Goal: Task Accomplishment & Management: Use online tool/utility

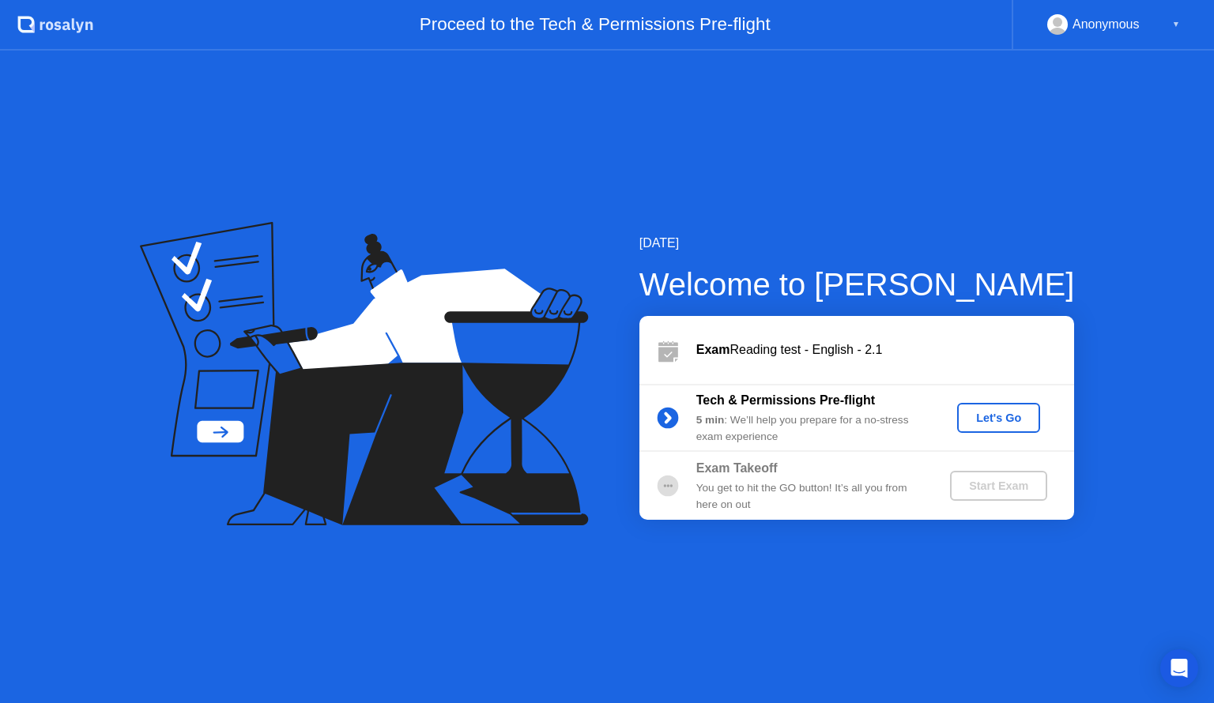
click at [996, 416] on div "Let's Go" at bounding box center [999, 418] width 70 height 13
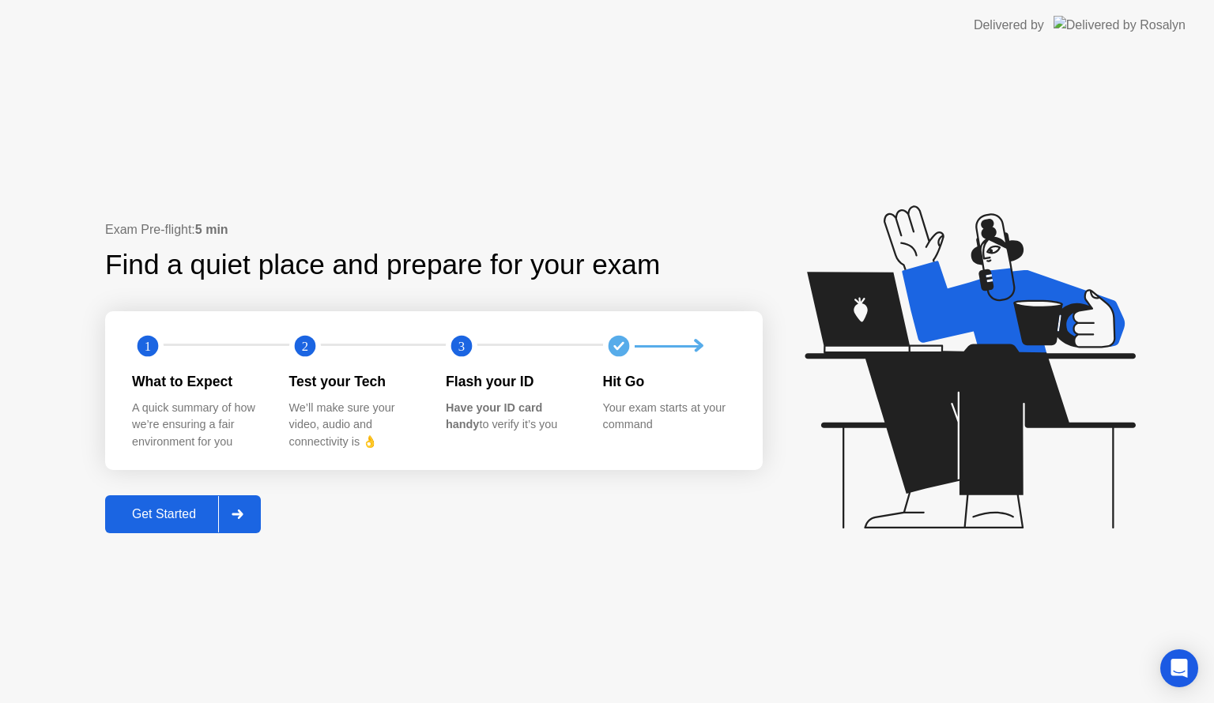
click at [189, 514] on div "Get Started" at bounding box center [164, 514] width 108 height 14
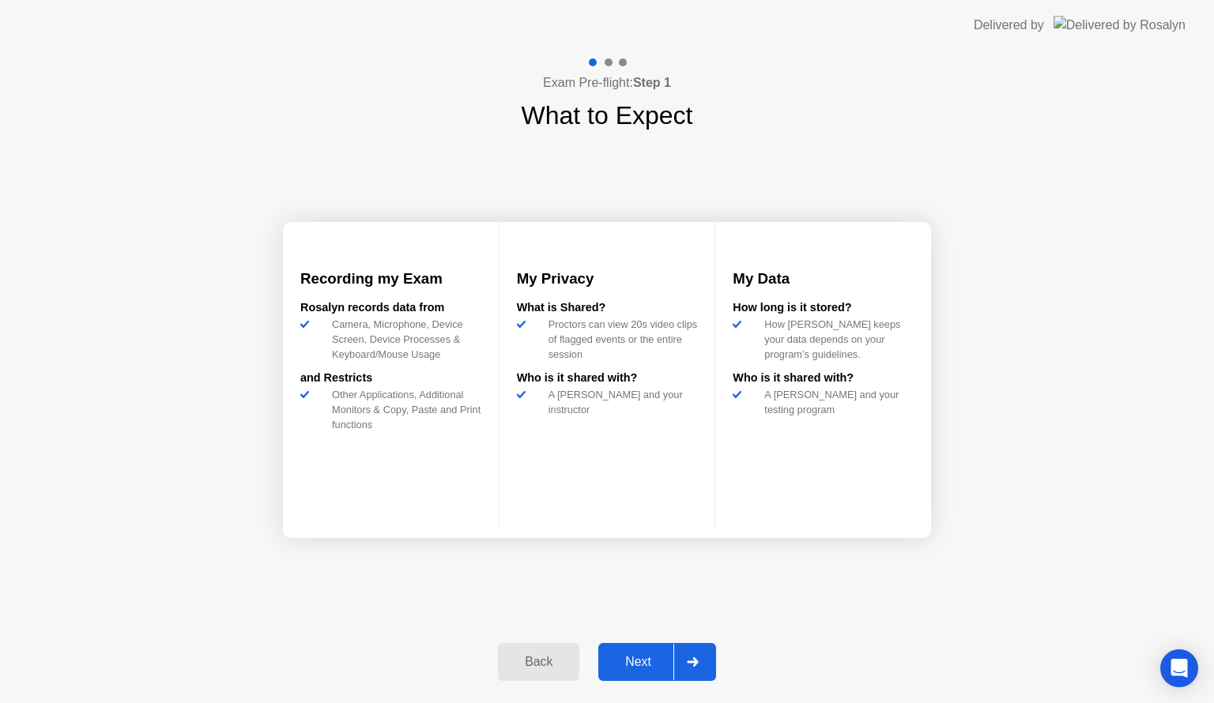
click at [636, 660] on div "Next" at bounding box center [638, 662] width 70 height 14
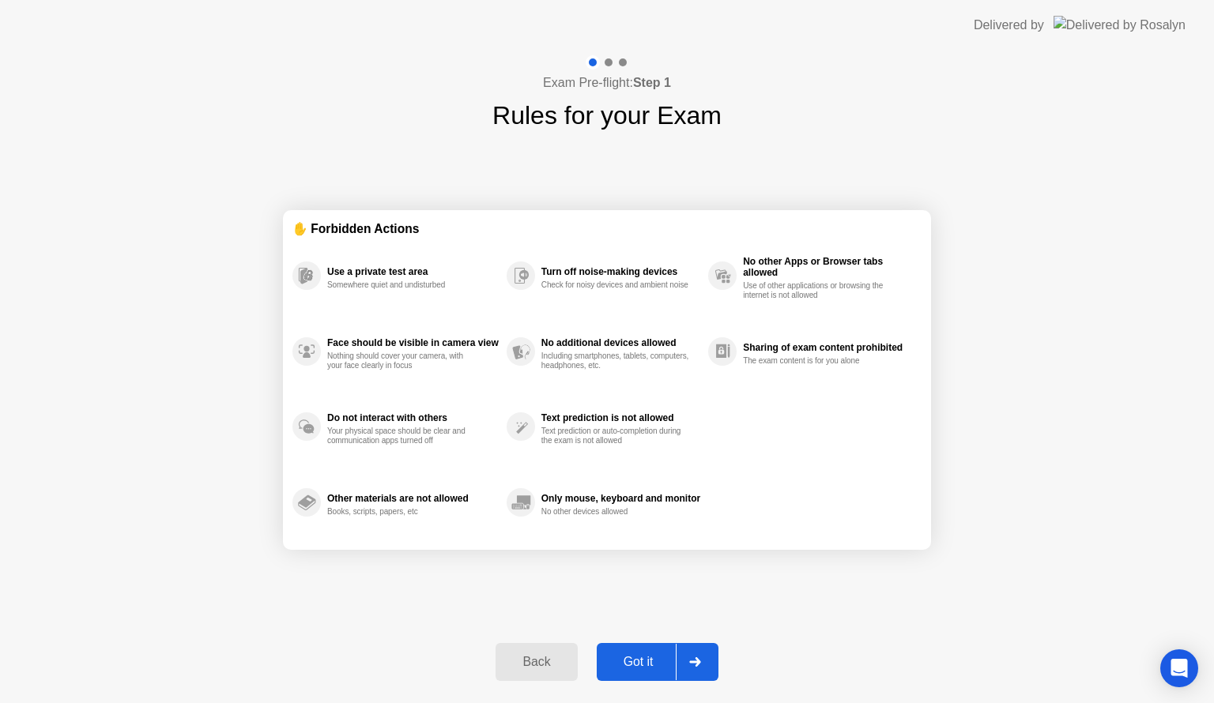
click at [636, 660] on div "Got it" at bounding box center [638, 662] width 74 height 14
select select "**********"
select select "*******"
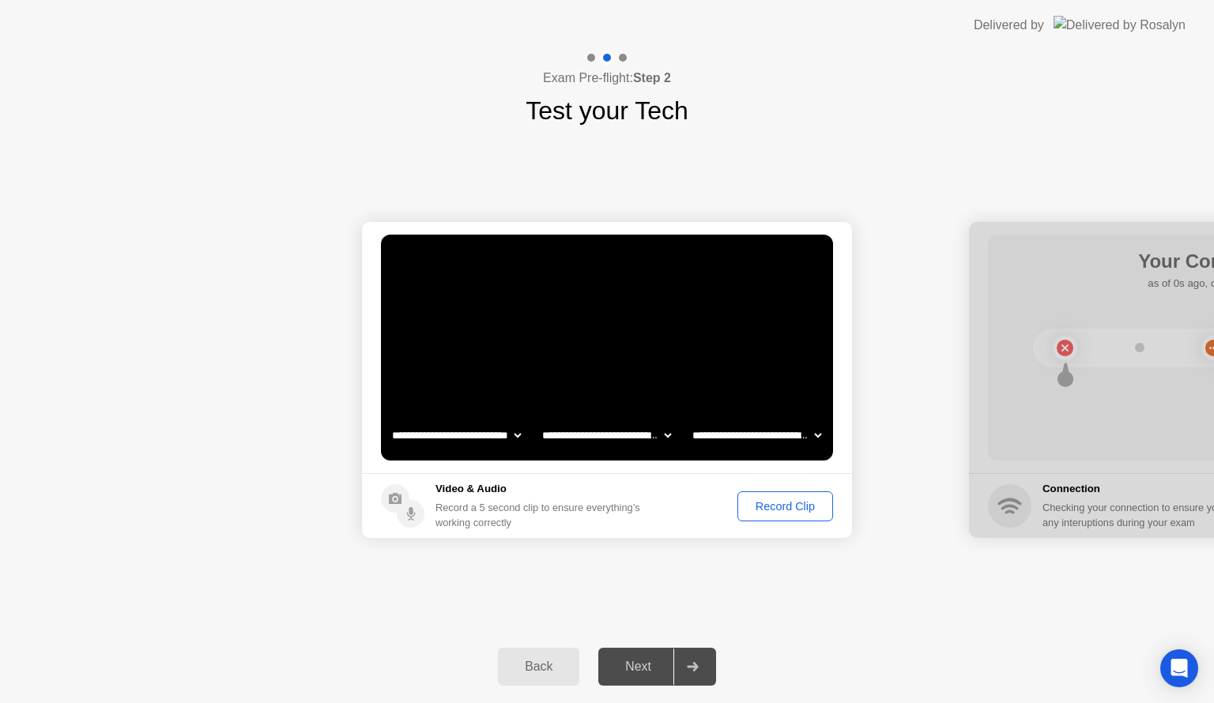
click at [774, 508] on div "Record Clip" at bounding box center [785, 506] width 85 height 13
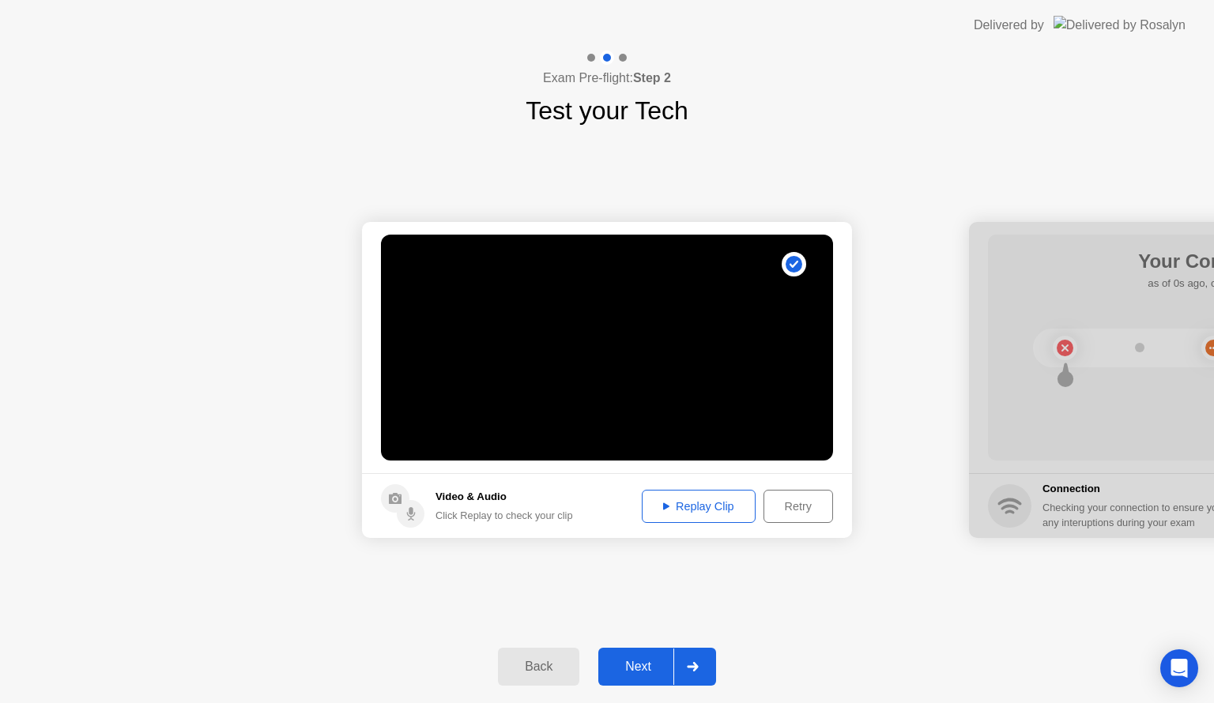
click at [681, 505] on div "Replay Clip" at bounding box center [698, 506] width 103 height 13
click at [664, 505] on icon at bounding box center [666, 506] width 6 height 7
click at [670, 504] on div "Replay Clip" at bounding box center [698, 506] width 103 height 13
click at [639, 664] on div "Next" at bounding box center [638, 667] width 70 height 14
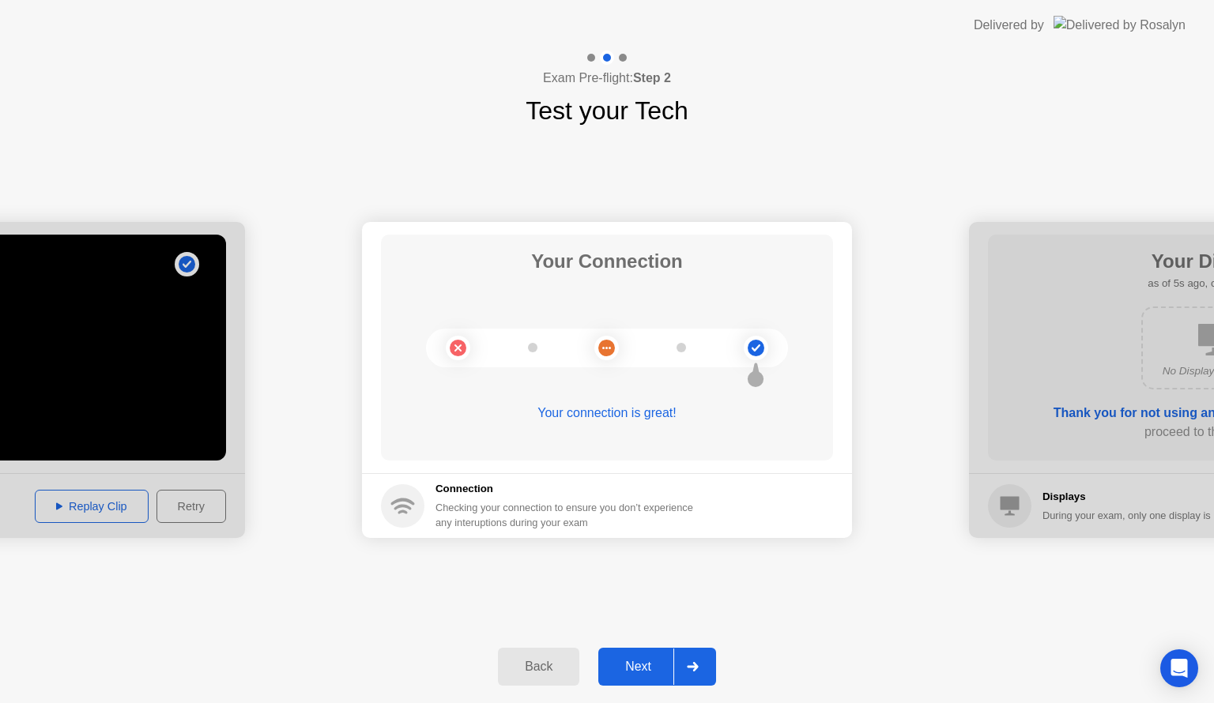
click at [639, 664] on div "Next" at bounding box center [638, 667] width 70 height 14
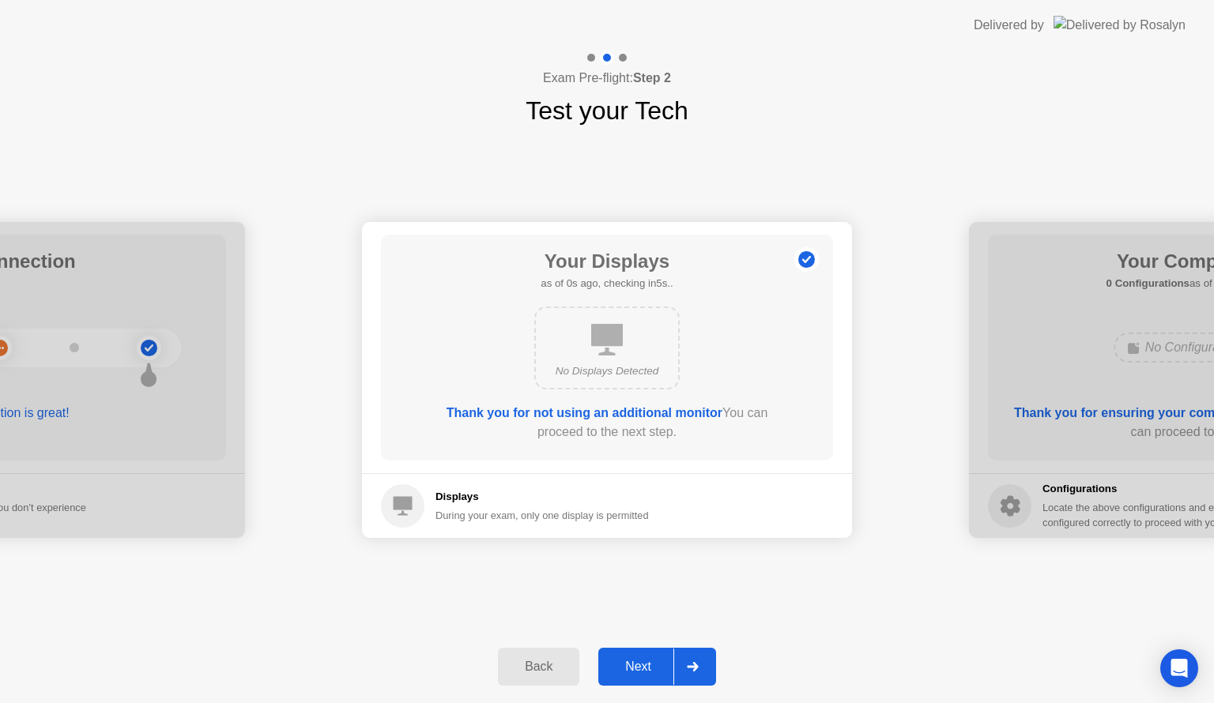
click at [639, 664] on div "Next" at bounding box center [638, 667] width 70 height 14
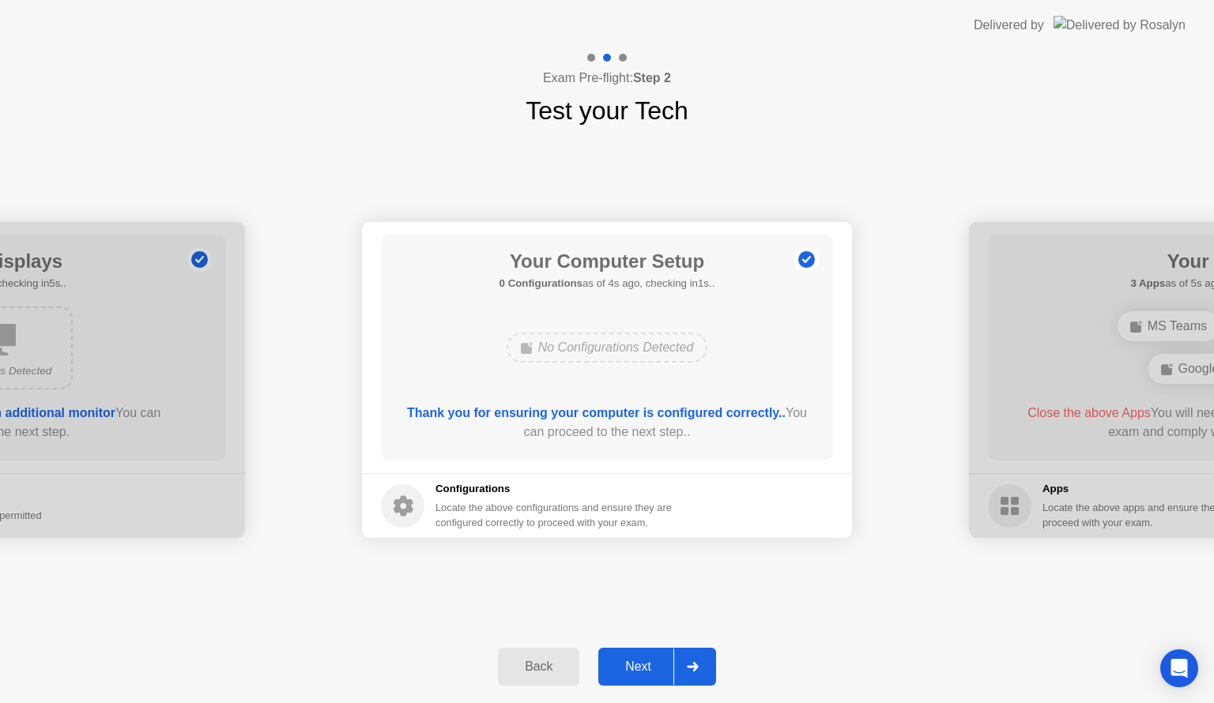
click at [639, 664] on div "Next" at bounding box center [638, 667] width 70 height 14
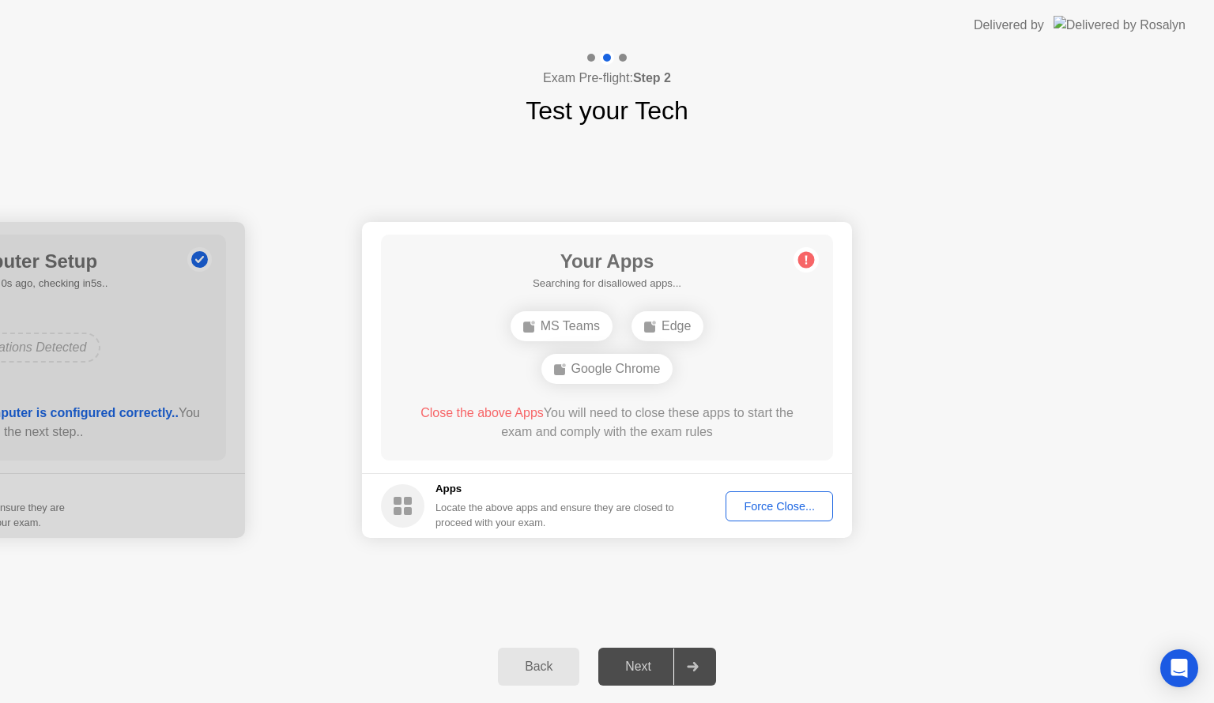
click at [767, 503] on div "Force Close..." at bounding box center [779, 506] width 96 height 13
click at [756, 502] on div "Force Close..." at bounding box center [779, 506] width 96 height 13
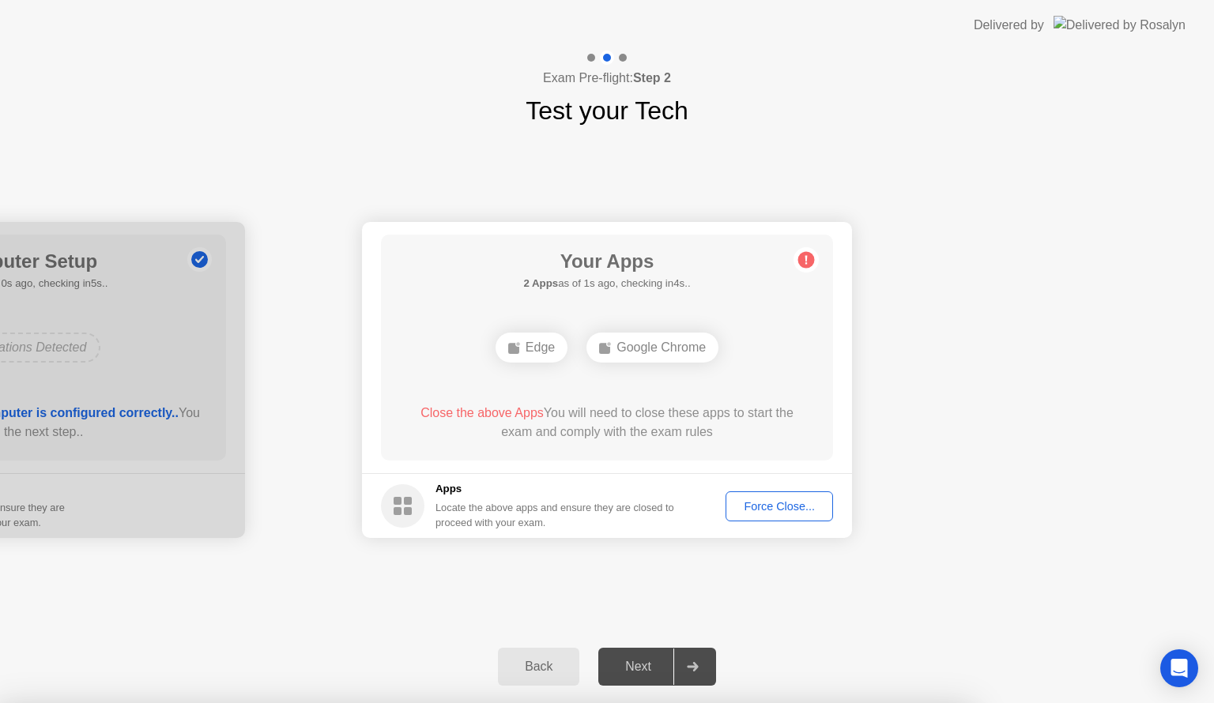
click at [761, 504] on div "Force Close..." at bounding box center [779, 506] width 96 height 13
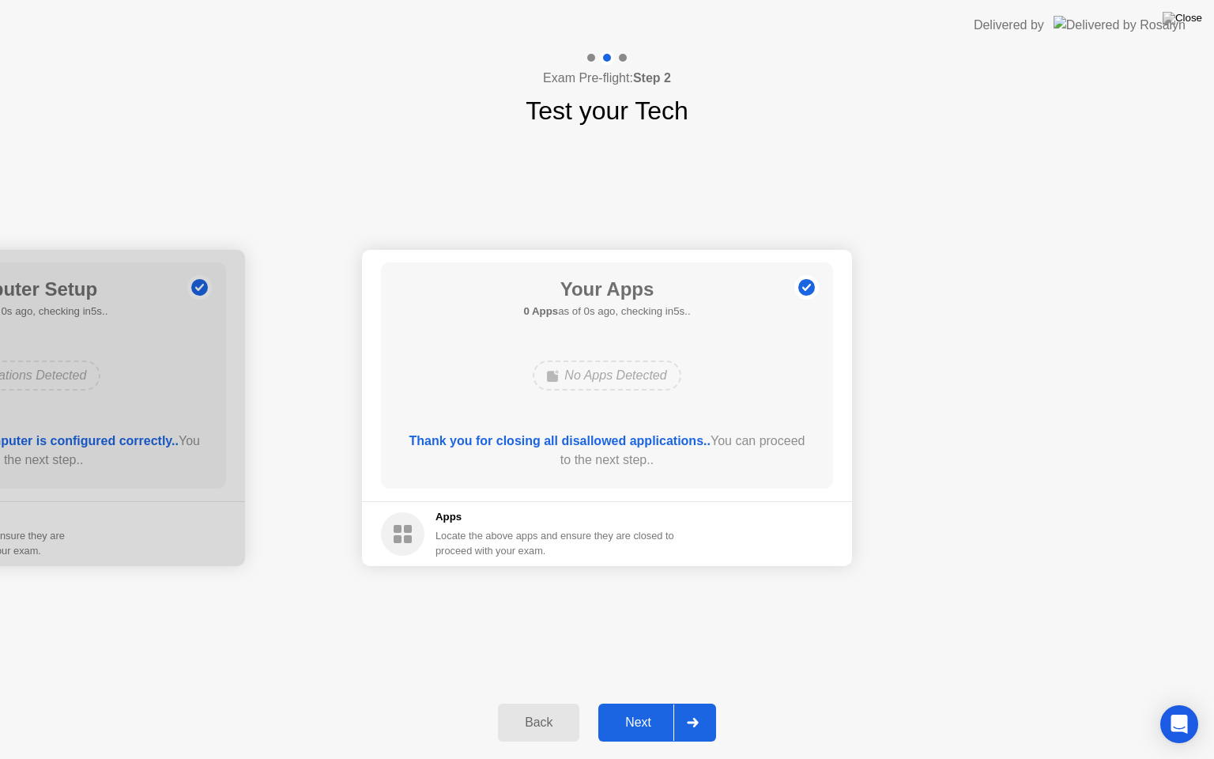
click at [681, 462] on div "Thank you for closing all disallowed applications.. You can proceed to the next…" at bounding box center [607, 451] width 407 height 38
click at [639, 703] on div "Next" at bounding box center [638, 722] width 70 height 14
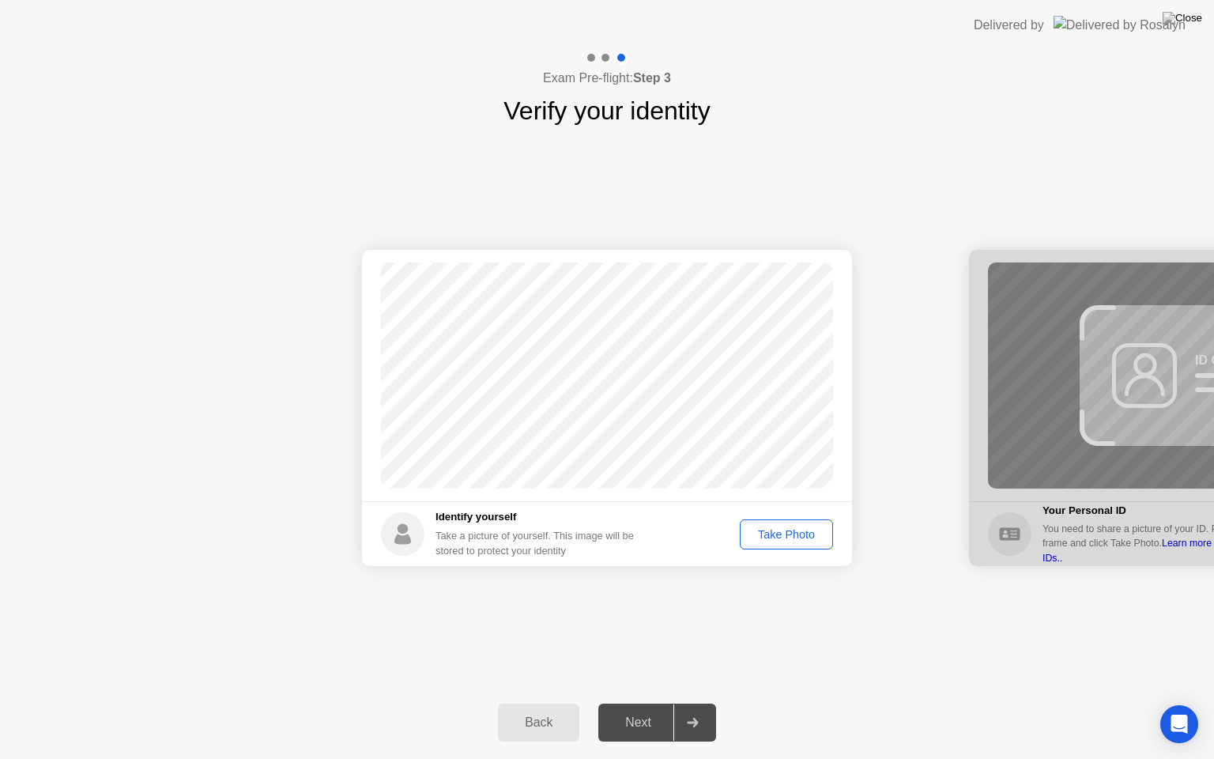
click at [775, 534] on div "Take Photo" at bounding box center [786, 534] width 82 height 13
click at [639, 703] on div "Next" at bounding box center [638, 722] width 70 height 14
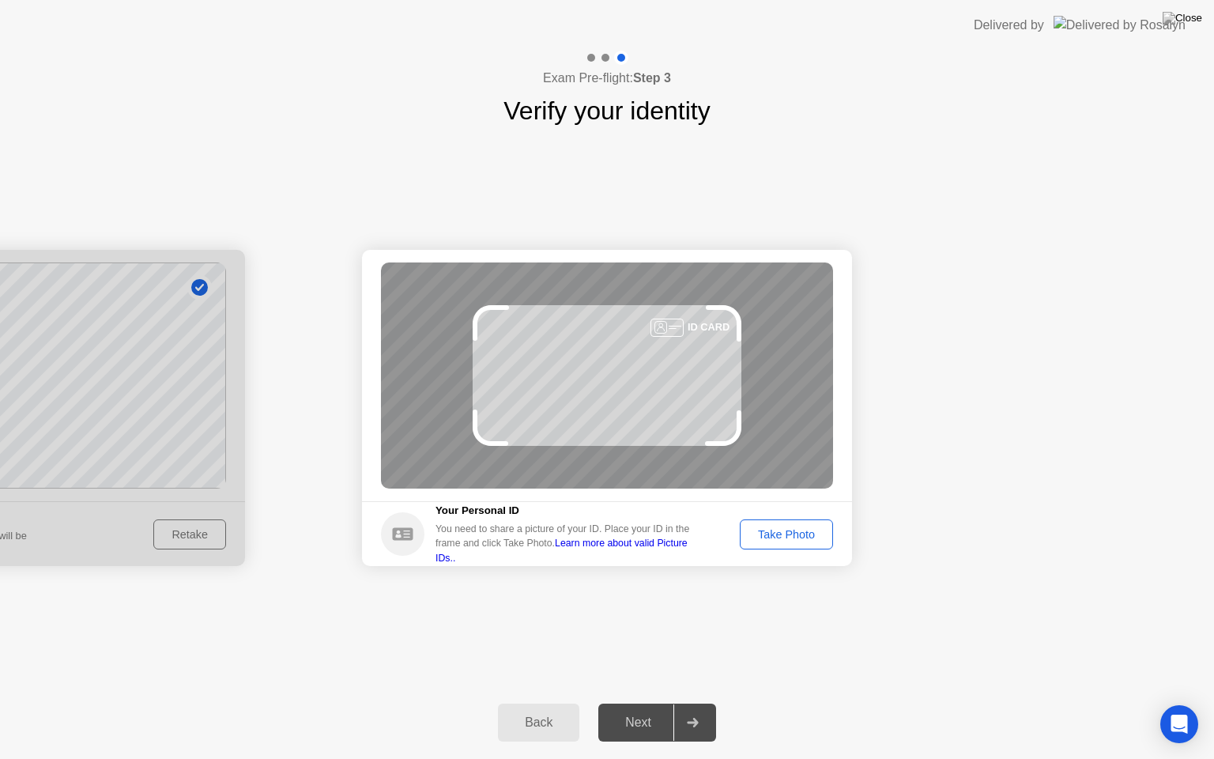
click at [768, 529] on div "Take Photo" at bounding box center [786, 534] width 82 height 13
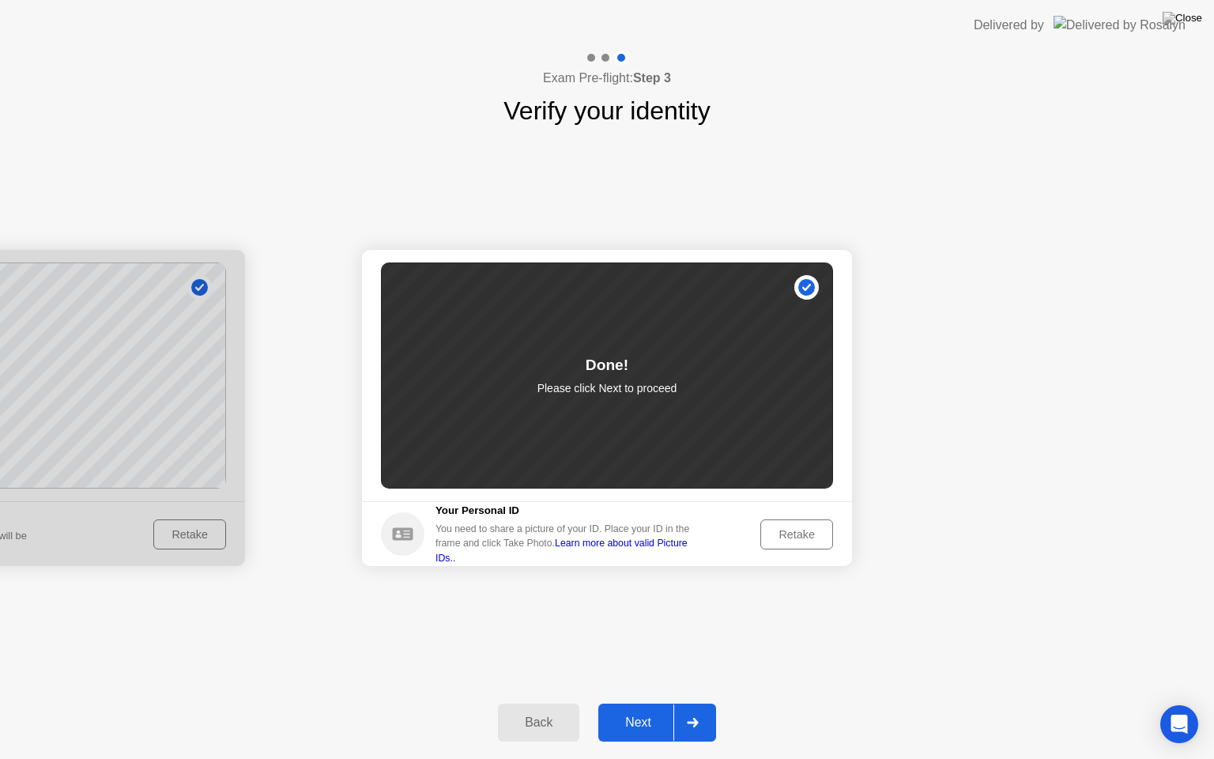
click at [639, 703] on div "Next" at bounding box center [638, 722] width 70 height 14
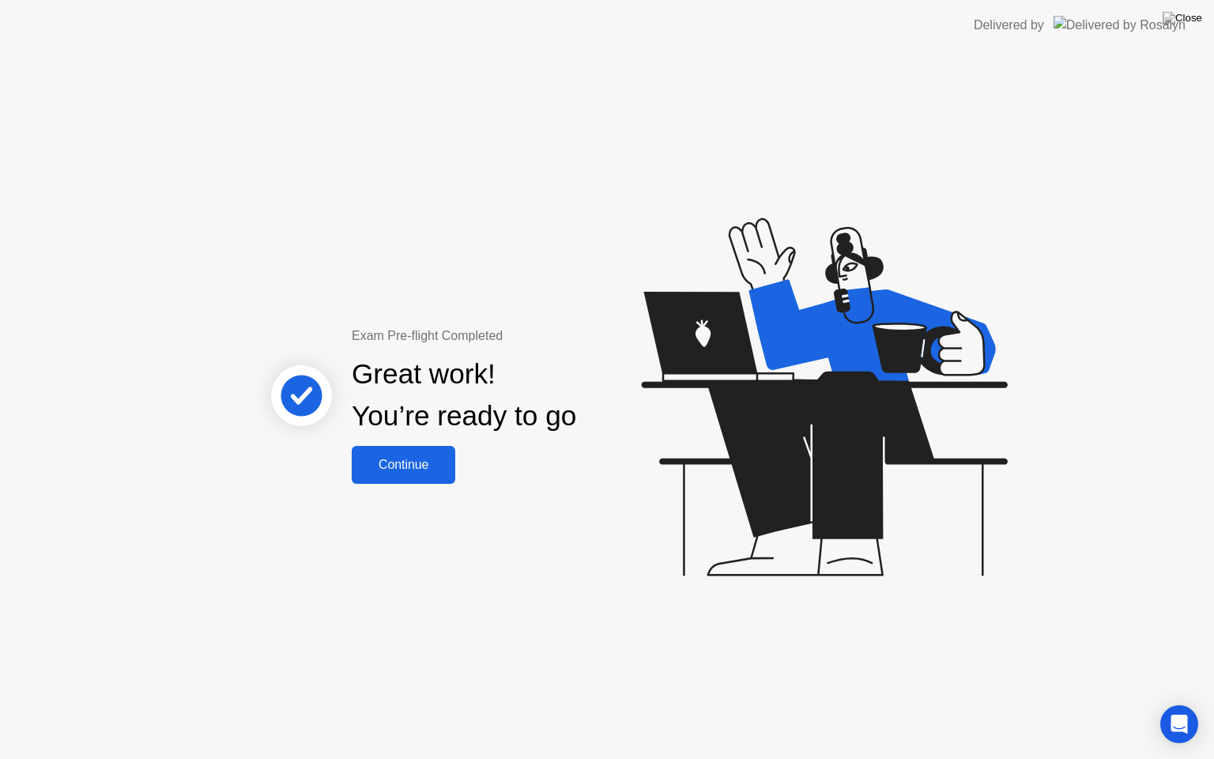
click at [403, 463] on div "Continue" at bounding box center [403, 465] width 94 height 14
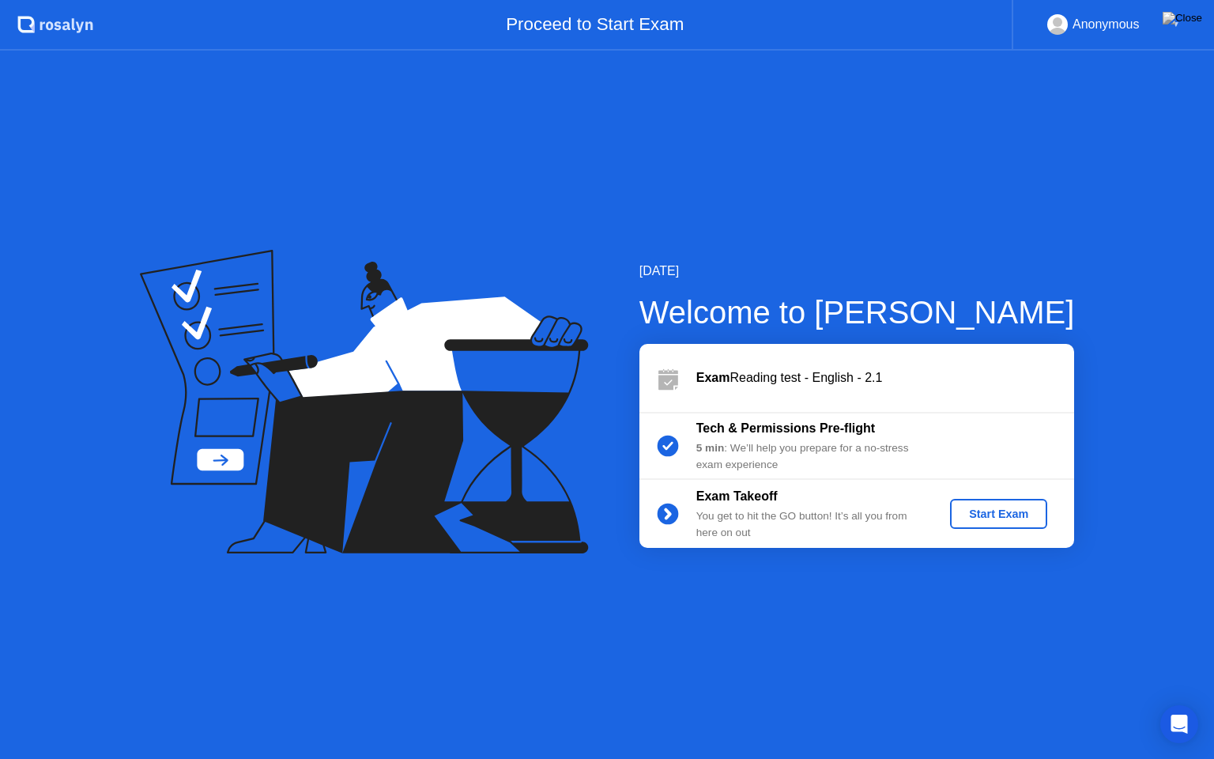
click at [975, 512] on div "Start Exam" at bounding box center [998, 513] width 85 height 13
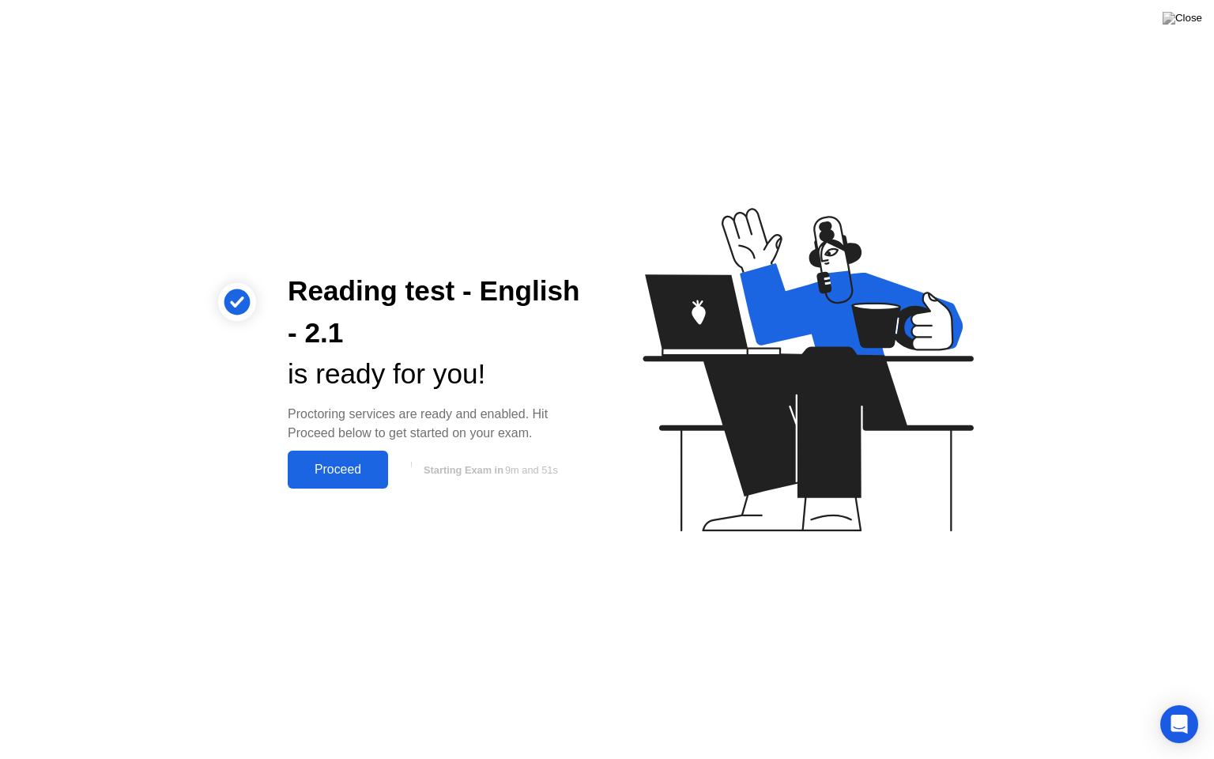
click at [341, 473] on div "Proceed" at bounding box center [337, 469] width 91 height 14
